Goal: Find contact information: Find contact information

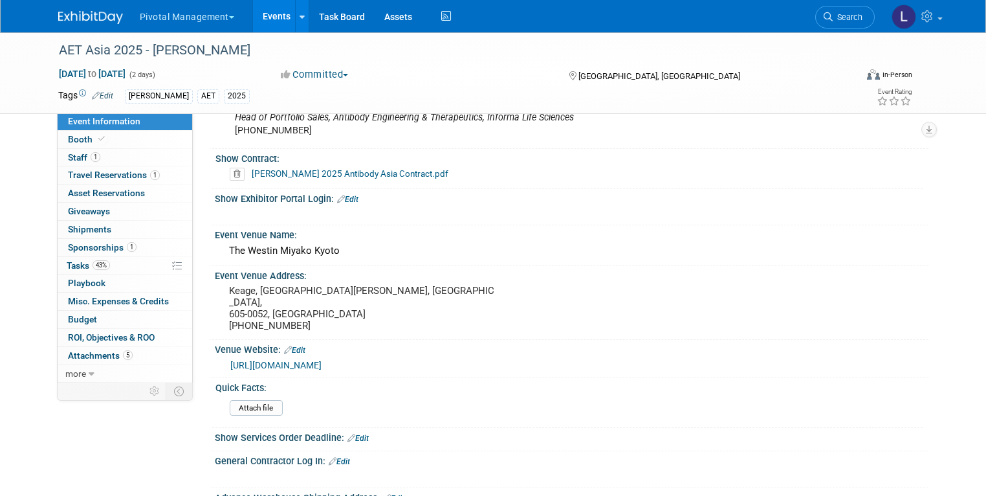
scroll to position [805, 0]
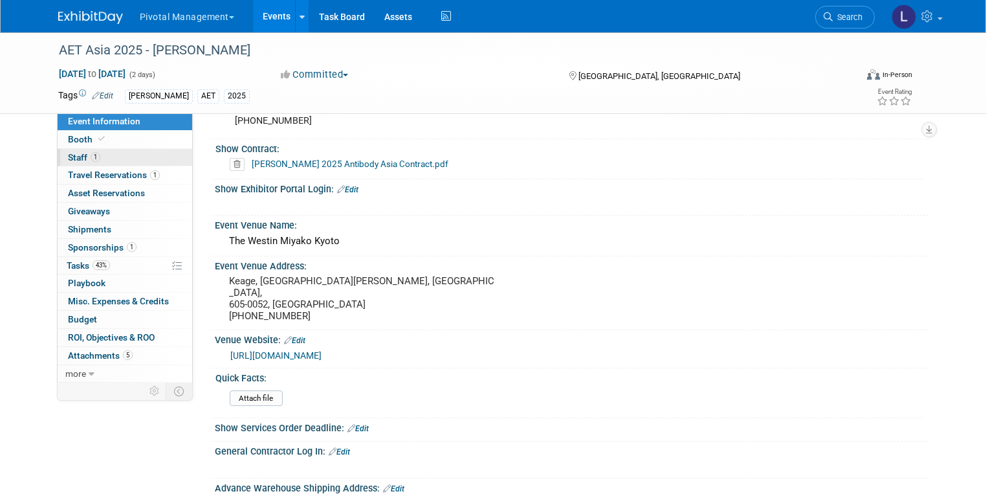
click at [68, 159] on span "Staff 1" at bounding box center [84, 157] width 32 height 10
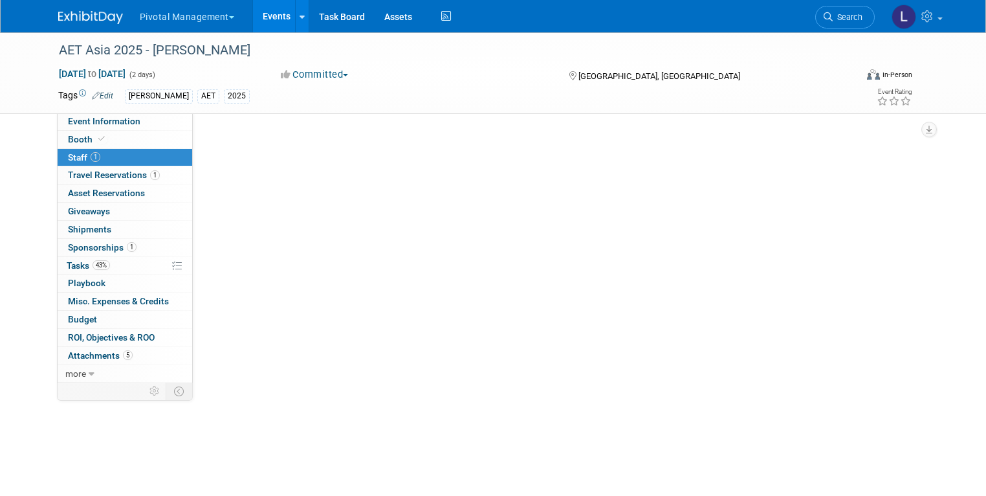
scroll to position [0, 0]
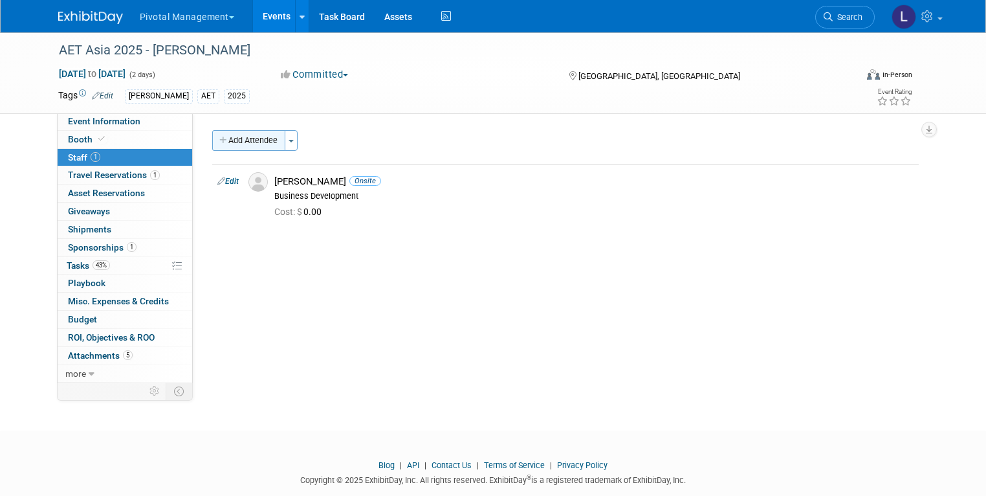
click at [260, 144] on button "Add Attendee" at bounding box center [248, 140] width 73 height 21
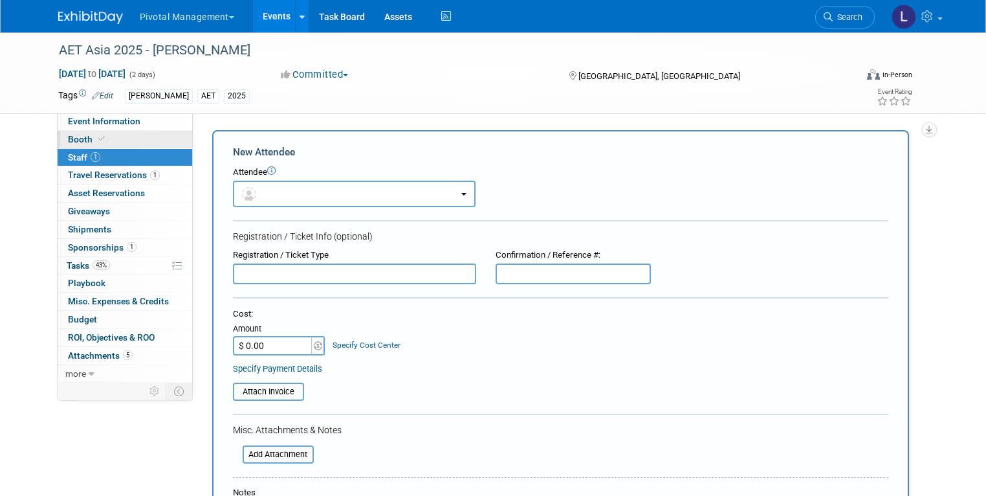
click at [98, 136] on icon at bounding box center [101, 138] width 6 height 7
select select "Yes"
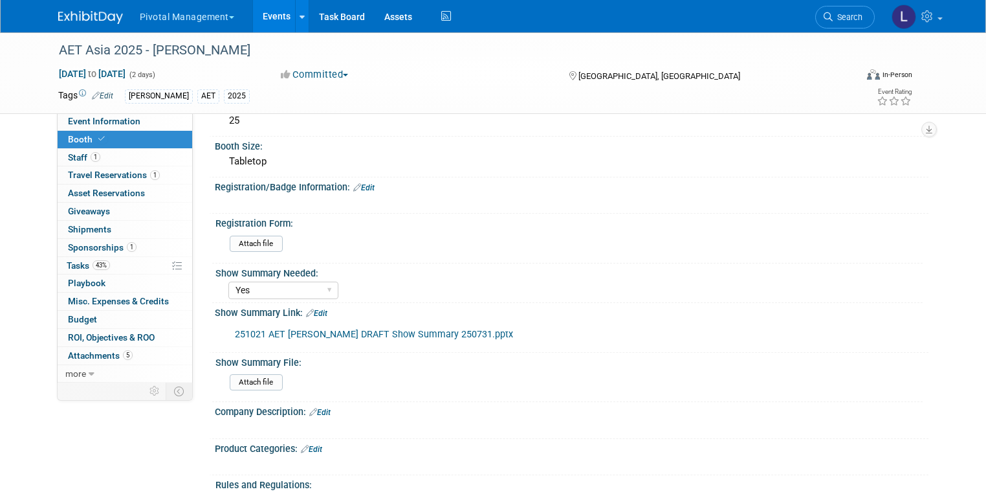
scroll to position [210, 0]
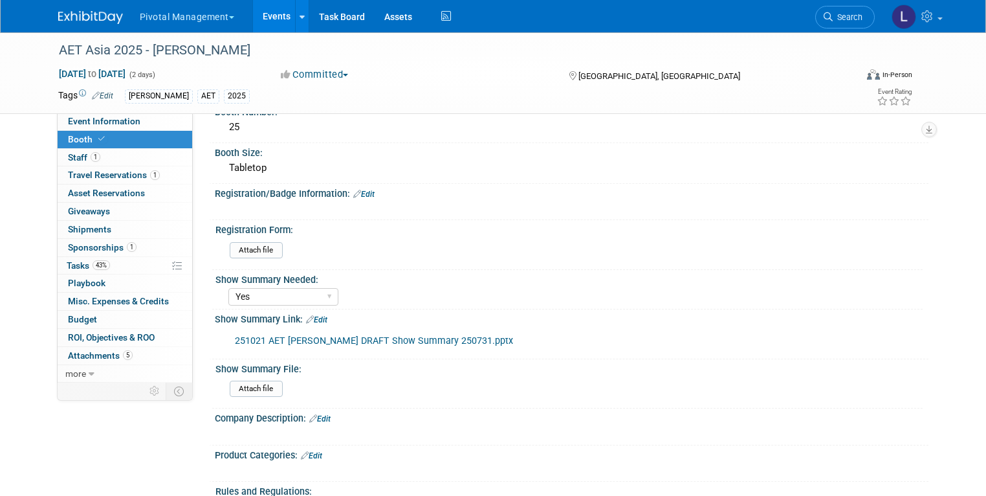
click at [363, 195] on link "Edit" at bounding box center [363, 194] width 21 height 9
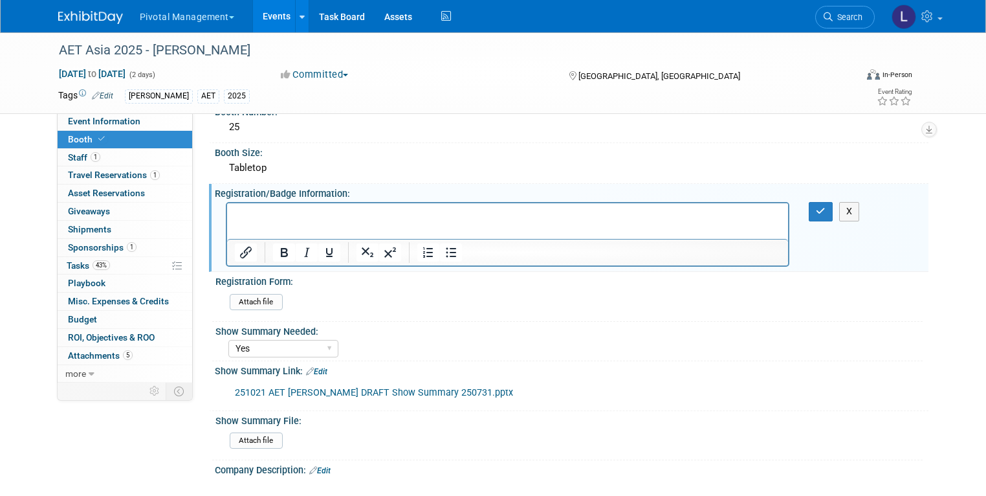
scroll to position [257, 0]
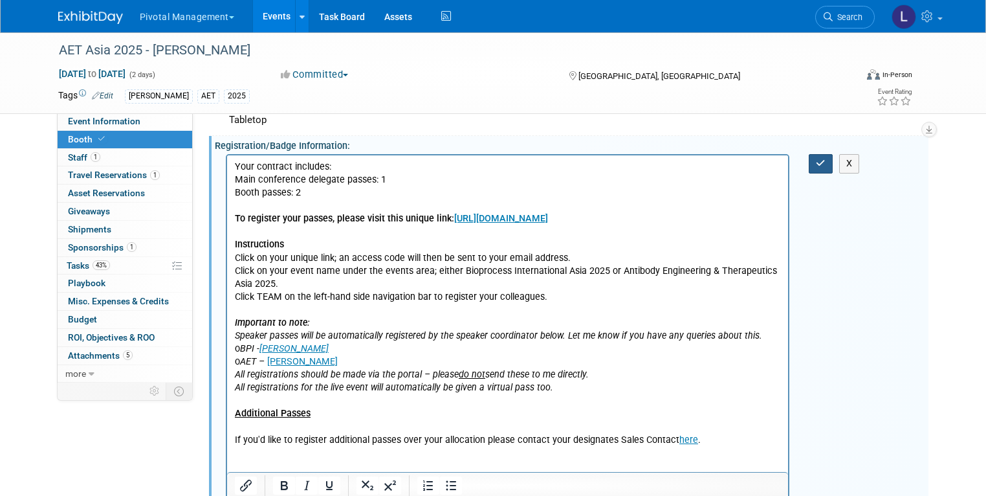
click at [822, 157] on button "button" at bounding box center [821, 163] width 24 height 19
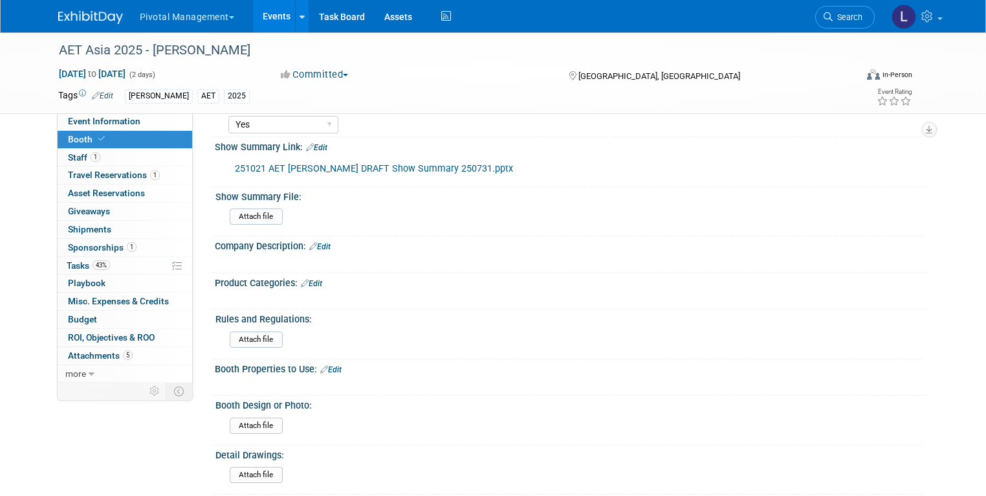
scroll to position [745, 0]
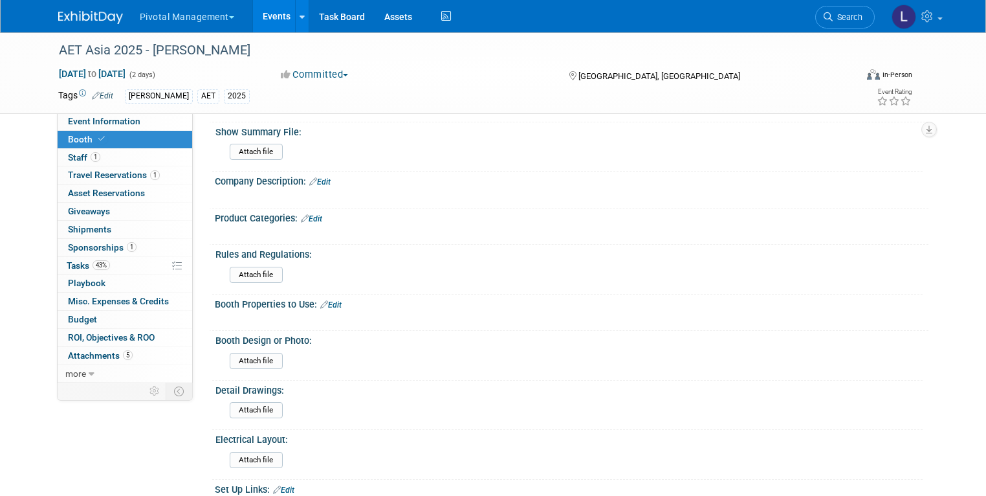
drag, startPoint x: 993, startPoint y: 74, endPoint x: 993, endPoint y: 205, distance: 130.7
click at [80, 118] on span "Event Information" at bounding box center [104, 121] width 72 height 10
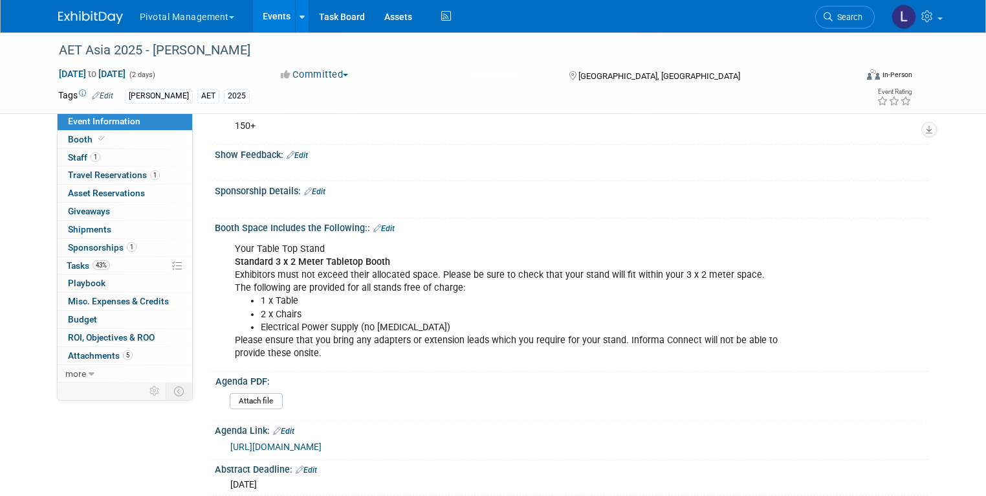
scroll to position [213, 0]
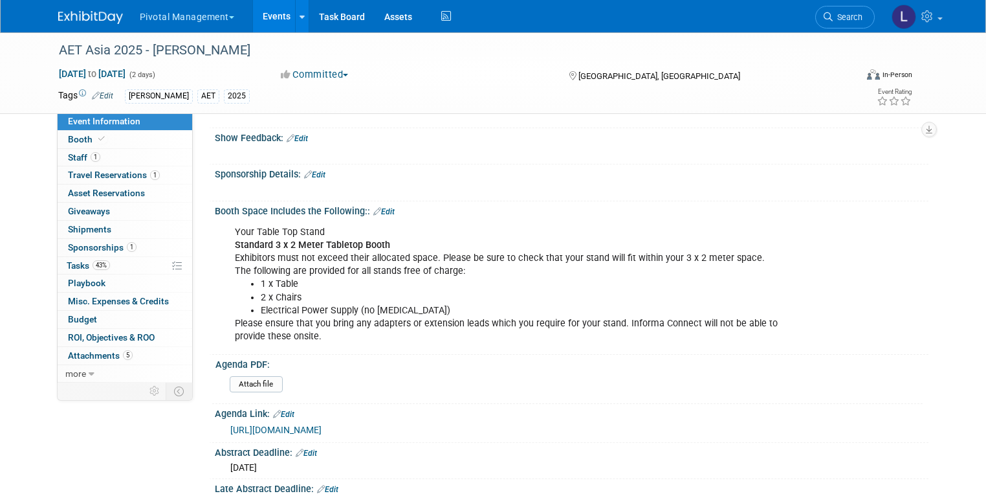
click at [375, 208] on link "Edit" at bounding box center [383, 211] width 21 height 9
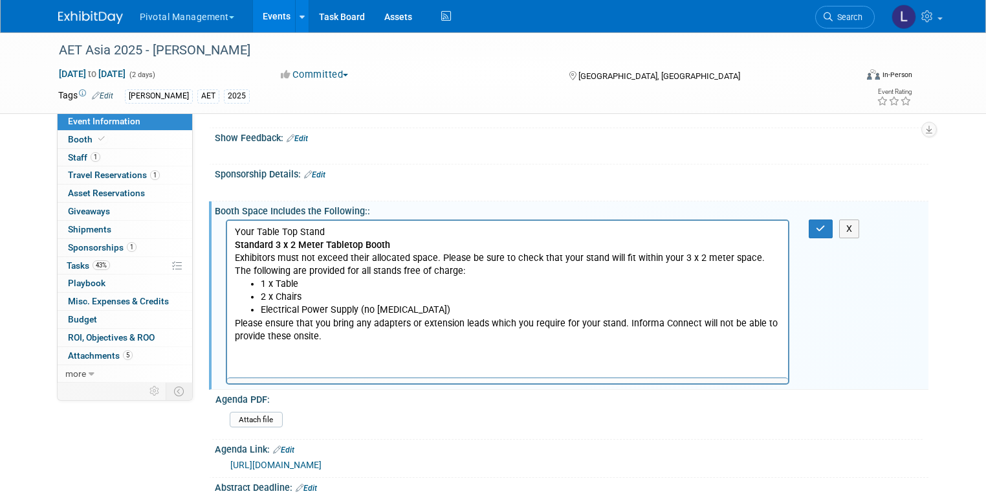
scroll to position [0, 0]
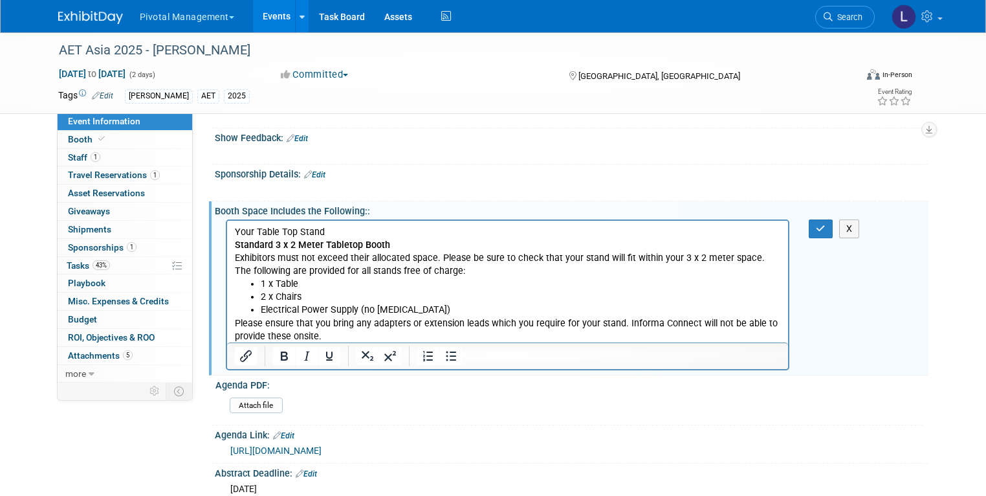
drag, startPoint x: 285, startPoint y: 334, endPoint x: 301, endPoint y: 334, distance: 16.2
click at [285, 334] on p "Please ensure that you bring any adapters or extension leads which you require …" at bounding box center [507, 330] width 547 height 26
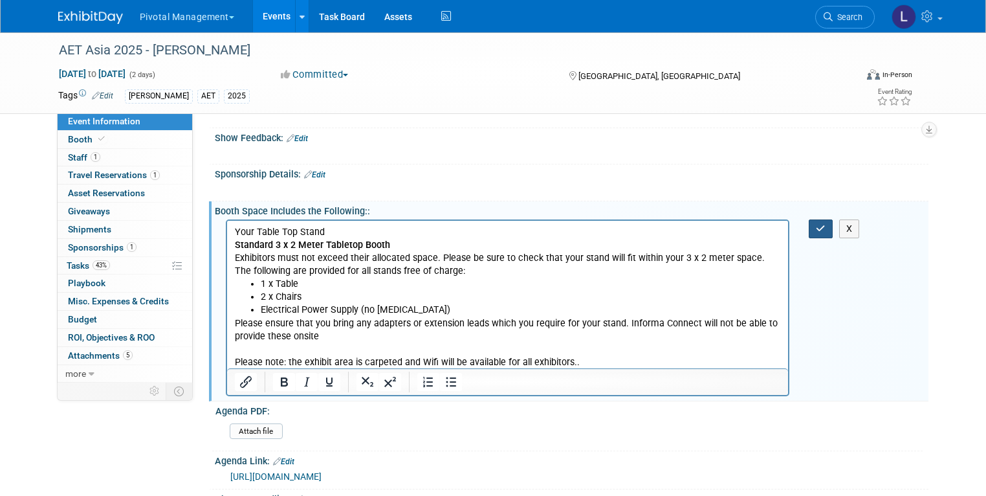
click at [833, 229] on button "button" at bounding box center [821, 228] width 24 height 19
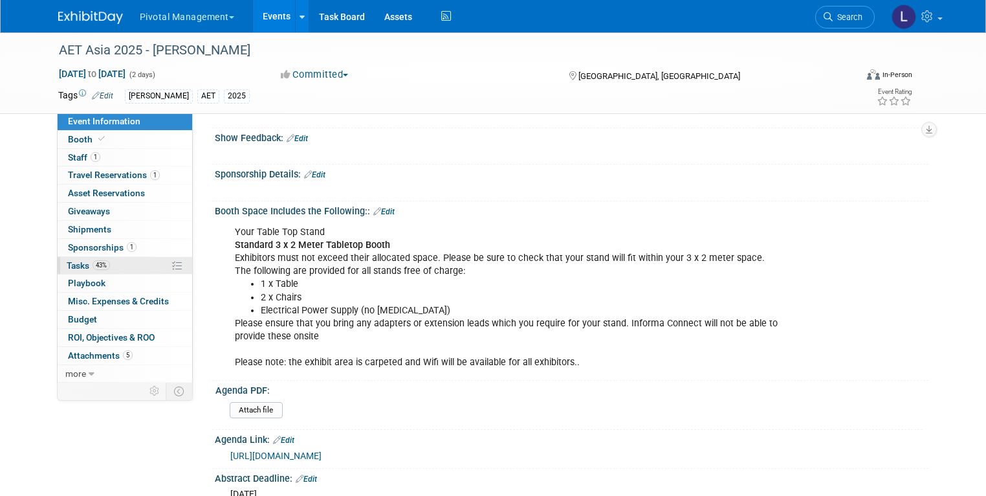
click at [71, 263] on span "Tasks 43%" at bounding box center [88, 265] width 43 height 10
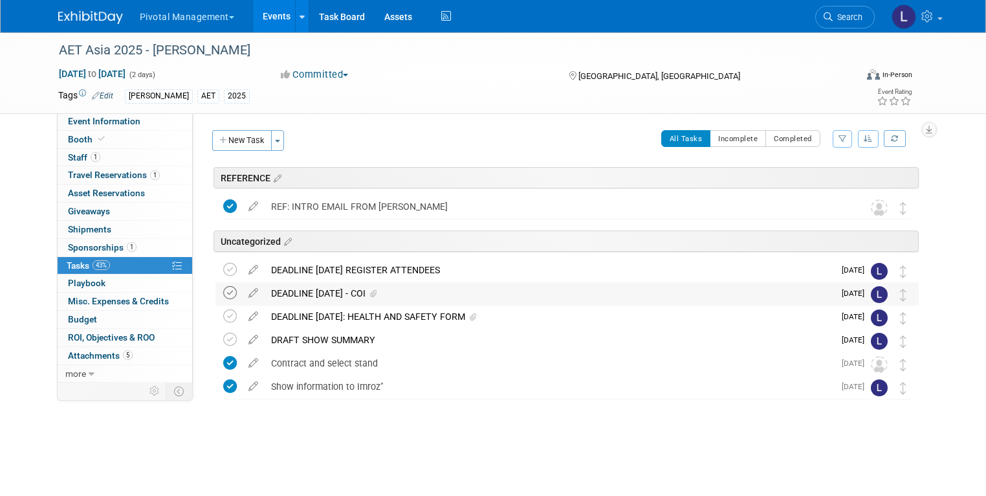
click at [223, 296] on icon at bounding box center [230, 293] width 14 height 14
click at [340, 316] on div "DEADLINE [DATE]: HEALTH AND SAFETY FORM" at bounding box center [549, 316] width 569 height 22
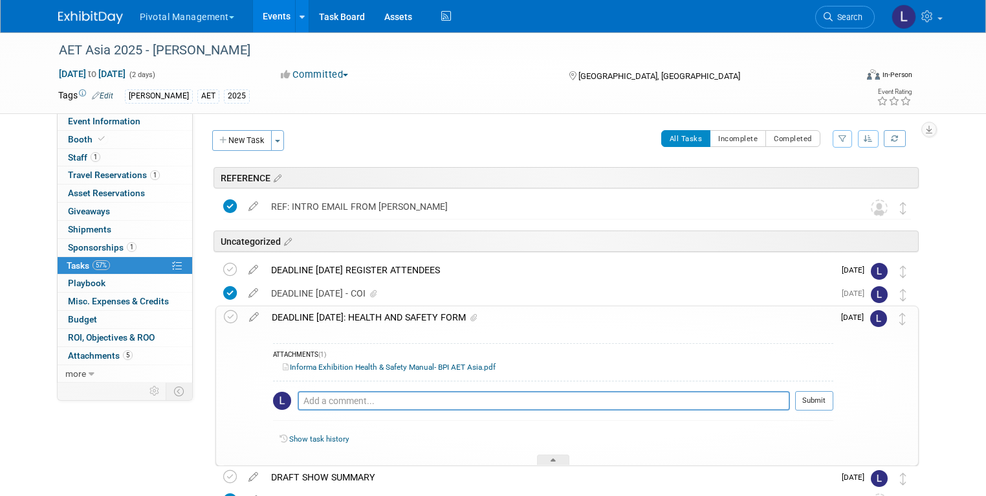
click at [345, 369] on link "Informa Exhibition Health & Safety Manual- BPI AET Asia.pdf" at bounding box center [389, 366] width 213 height 9
click at [388, 366] on link "Informa Exhibition Health & Safety Manual- BPI AET Asia.pdf" at bounding box center [389, 366] width 213 height 9
click at [854, 16] on span "Search" at bounding box center [848, 17] width 30 height 10
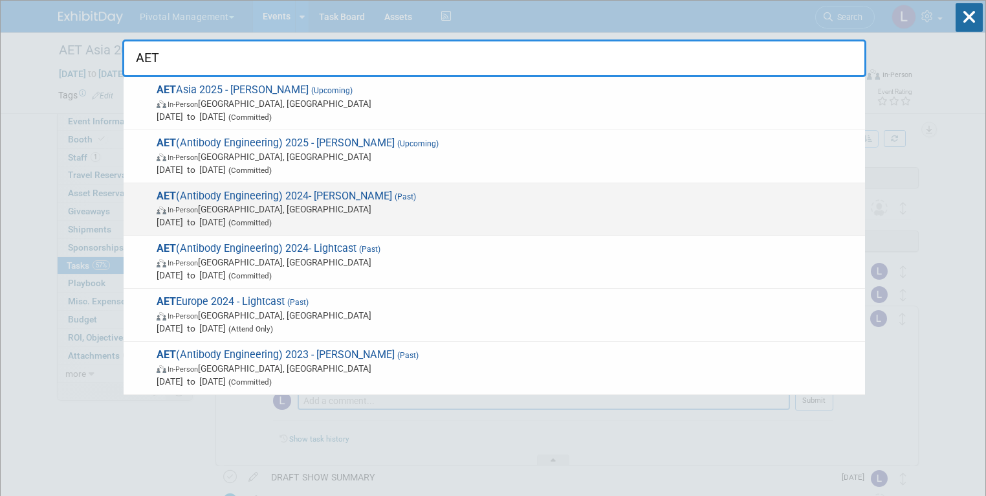
type input "AET"
click at [312, 208] on span "In-Person [GEOGRAPHIC_DATA], [GEOGRAPHIC_DATA]" at bounding box center [508, 208] width 702 height 13
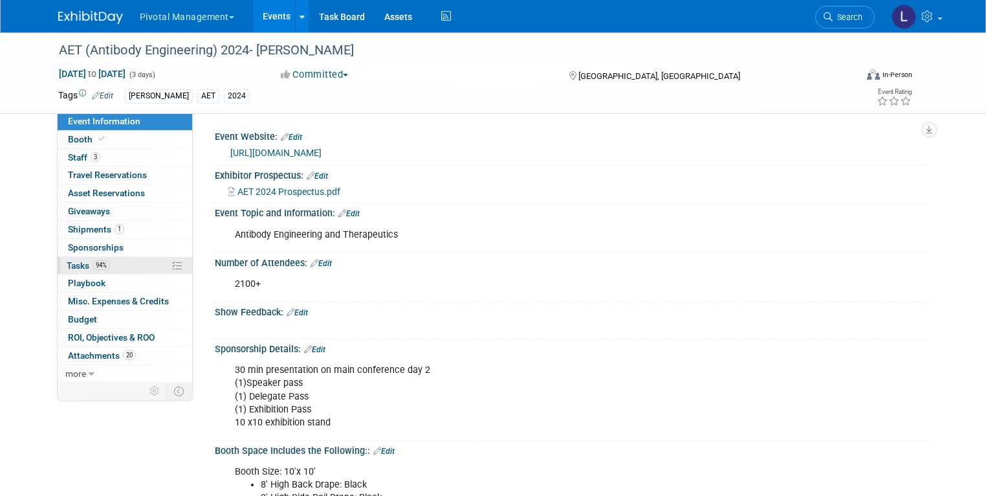
click at [88, 272] on link "94% Tasks 94%" at bounding box center [125, 265] width 135 height 17
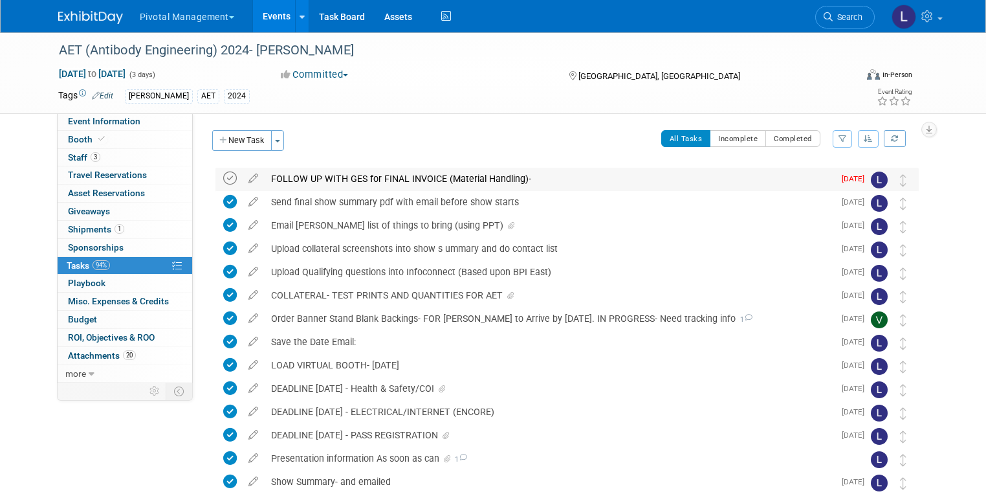
click at [223, 180] on icon at bounding box center [230, 178] width 14 height 14
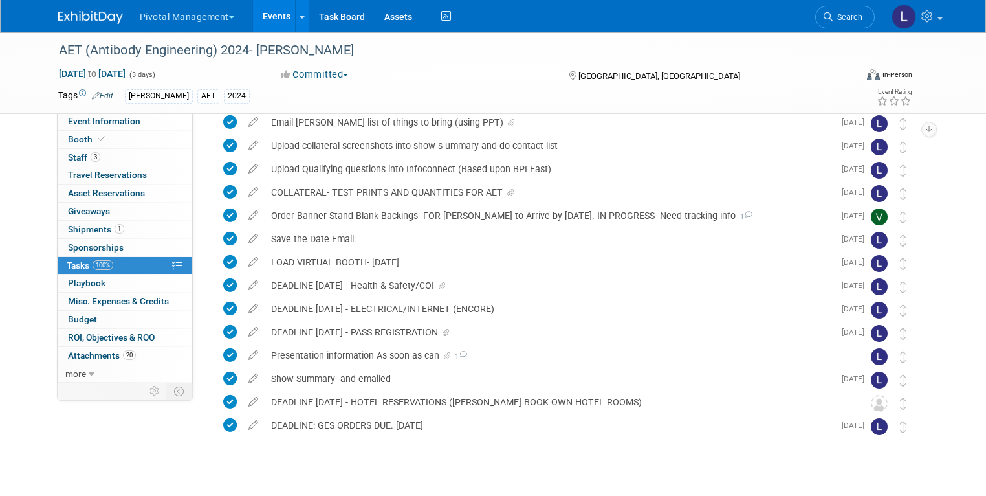
scroll to position [102, 0]
click at [340, 290] on div "DEADLINE NOV 18 - Health & Safety/COI" at bounding box center [549, 287] width 569 height 22
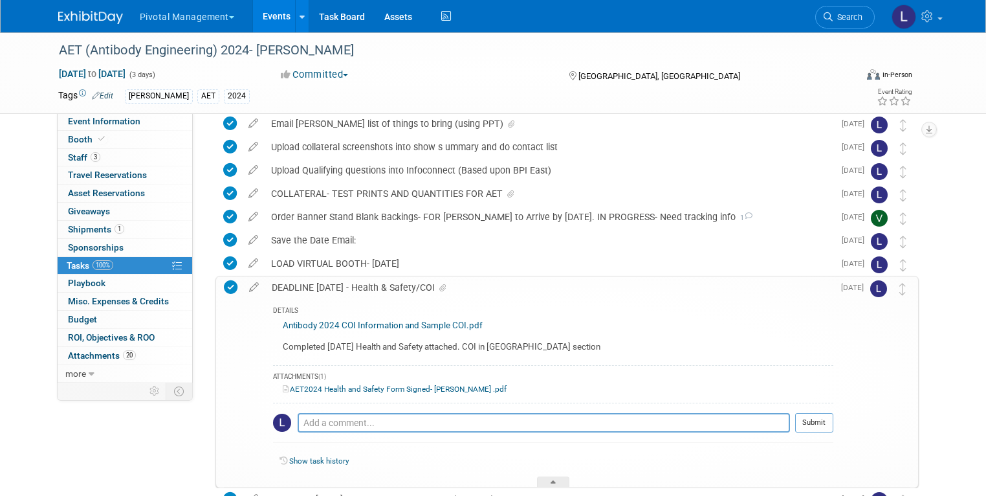
click at [353, 387] on link "AET2024 Health and Safety Form Signed- Asimov .pdf" at bounding box center [395, 388] width 224 height 9
click at [844, 17] on span "Search" at bounding box center [848, 17] width 30 height 10
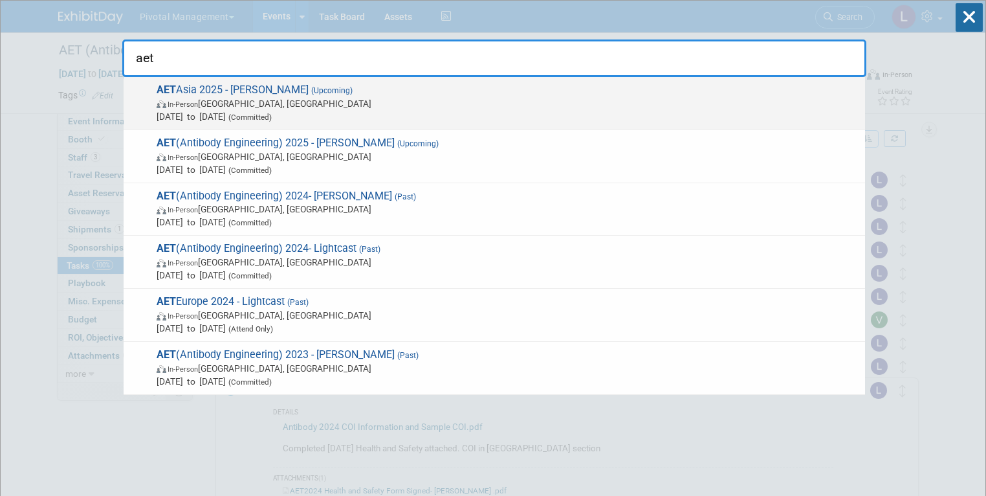
type input "aet"
click at [213, 112] on span "Oct 21, 2025 to Oct 22, 2025 (Committed)" at bounding box center [508, 116] width 702 height 13
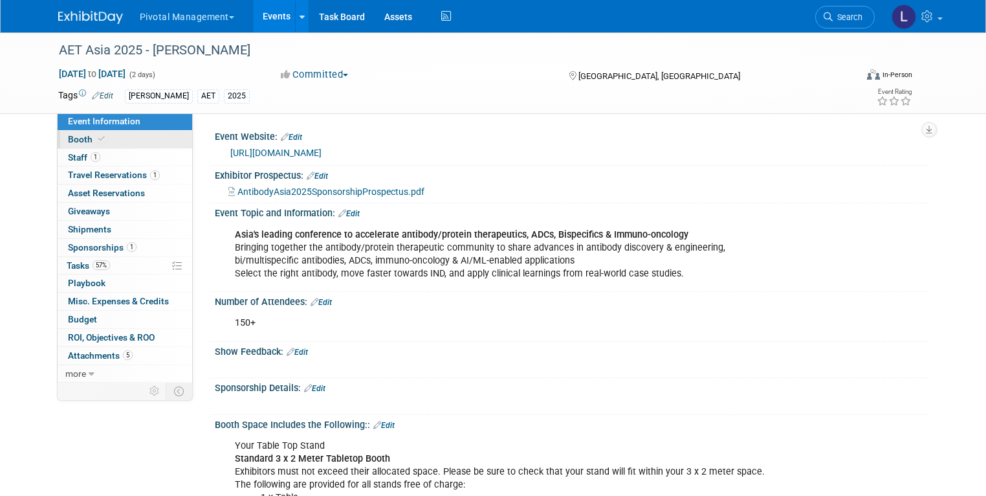
click at [78, 134] on span "Booth" at bounding box center [87, 139] width 39 height 10
select select "Yes"
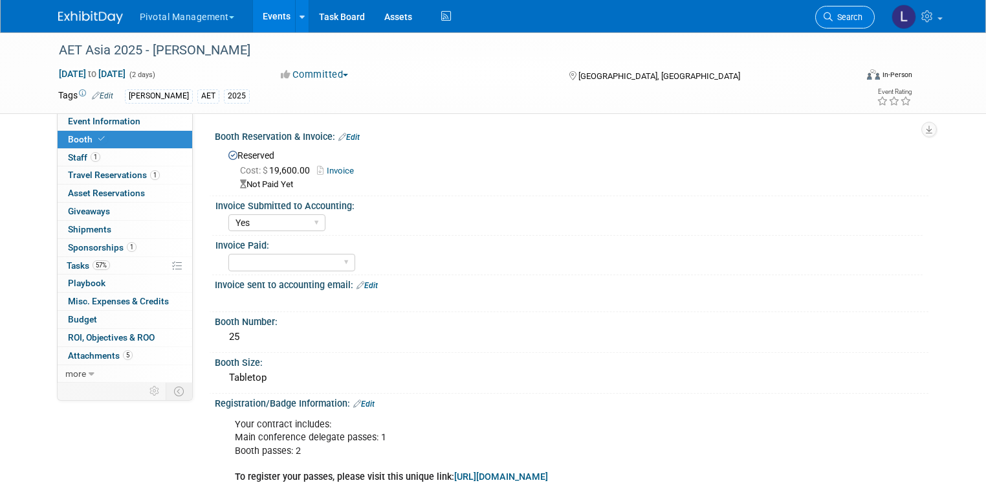
click at [862, 18] on span "Search" at bounding box center [848, 17] width 30 height 10
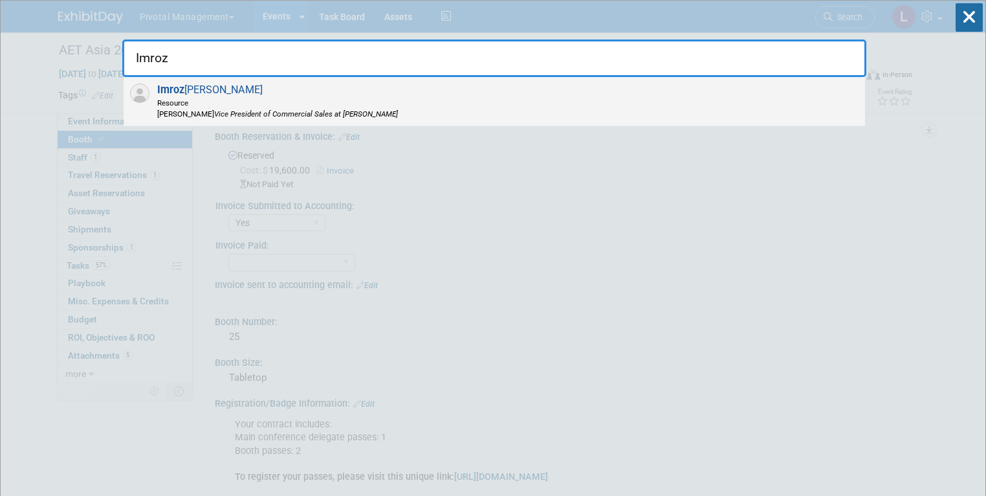
type input "Imroz"
click at [360, 94] on div "Imroz Ghangas Resource Asimov Vice President of Commercial Sales at Asimov" at bounding box center [494, 101] width 741 height 49
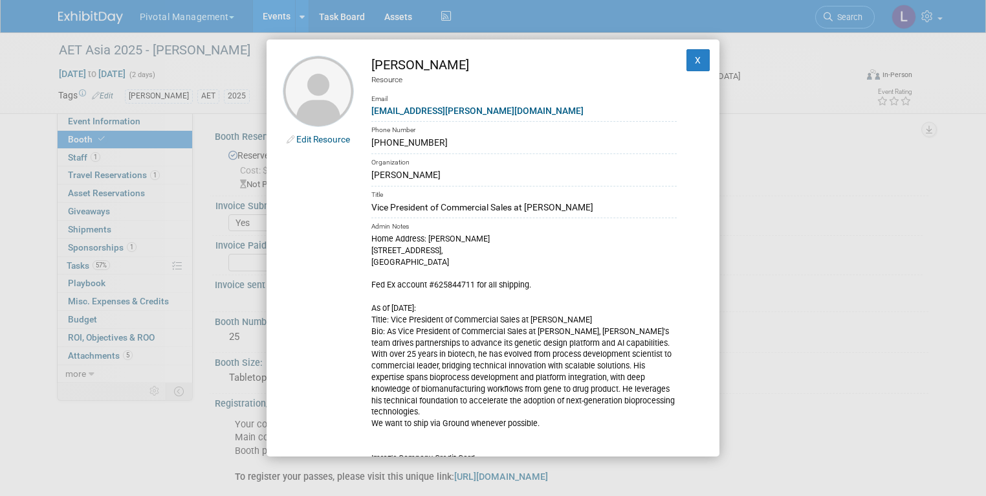
drag, startPoint x: 371, startPoint y: 142, endPoint x: 450, endPoint y: 148, distance: 79.1
click at [450, 148] on div "(925) 807-9467" at bounding box center [523, 143] width 305 height 14
copy div "(925) 807-9467"
